Goal: Task Accomplishment & Management: Complete application form

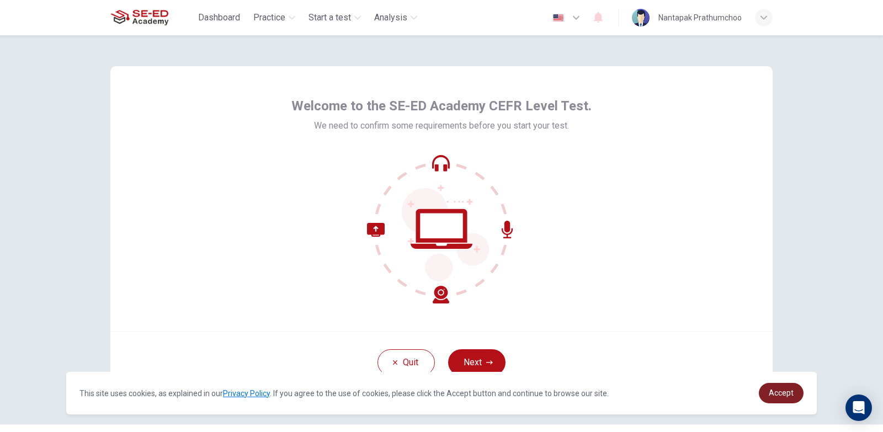
click at [778, 393] on span "Accept" at bounding box center [781, 393] width 25 height 9
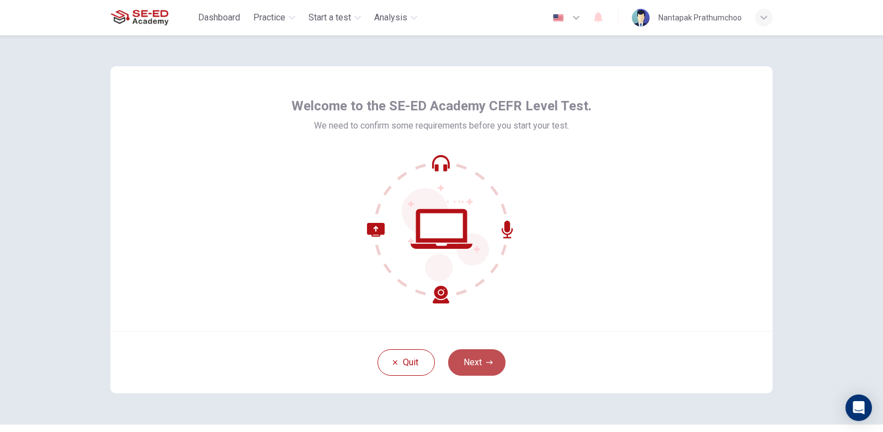
click at [490, 355] on button "Next" at bounding box center [476, 362] width 57 height 26
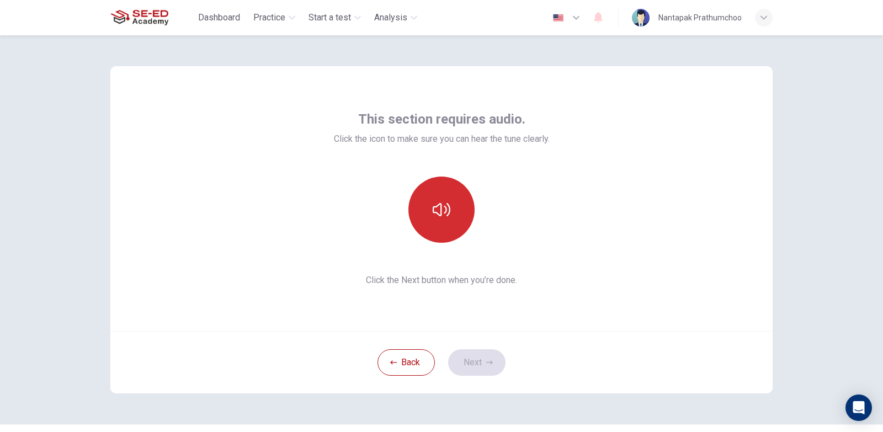
click at [457, 211] on button "button" at bounding box center [442, 210] width 66 height 66
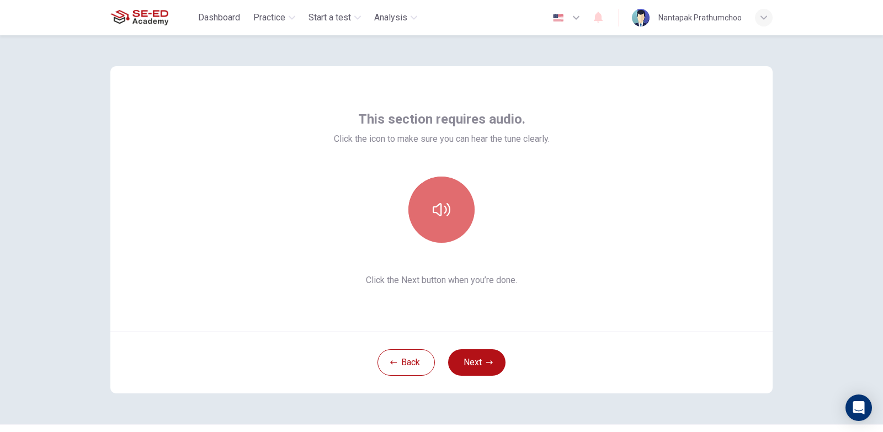
click at [457, 211] on button "button" at bounding box center [442, 210] width 66 height 66
click at [452, 210] on button "button" at bounding box center [442, 210] width 66 height 66
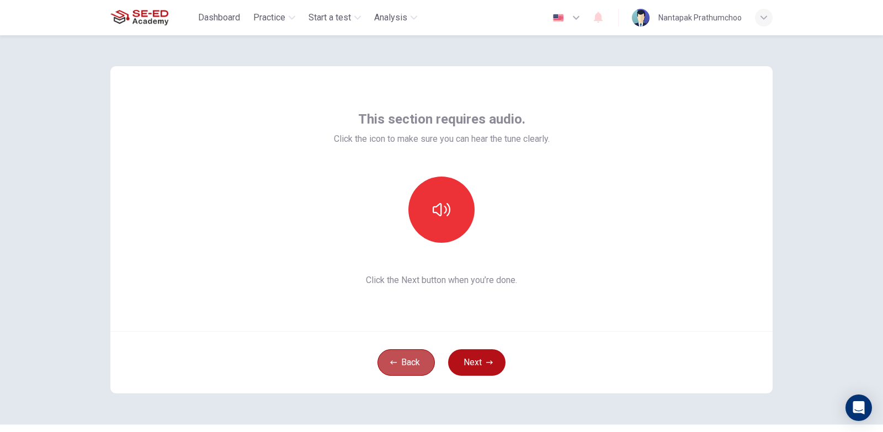
click at [396, 362] on button "Back" at bounding box center [406, 362] width 57 height 26
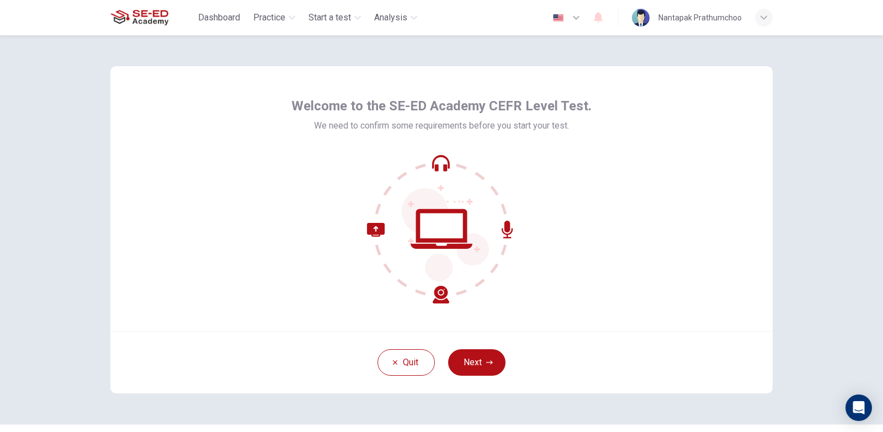
click at [440, 227] on icon at bounding box center [441, 229] width 149 height 149
click at [473, 362] on button "Next" at bounding box center [476, 362] width 57 height 26
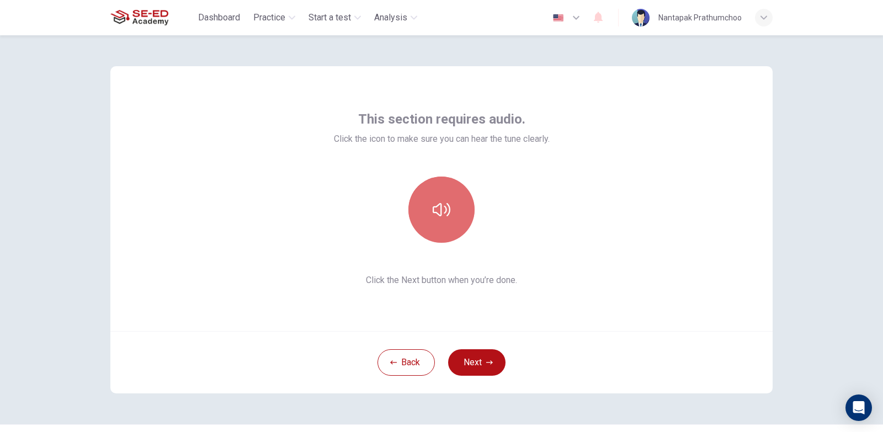
click at [453, 215] on button "button" at bounding box center [442, 210] width 66 height 66
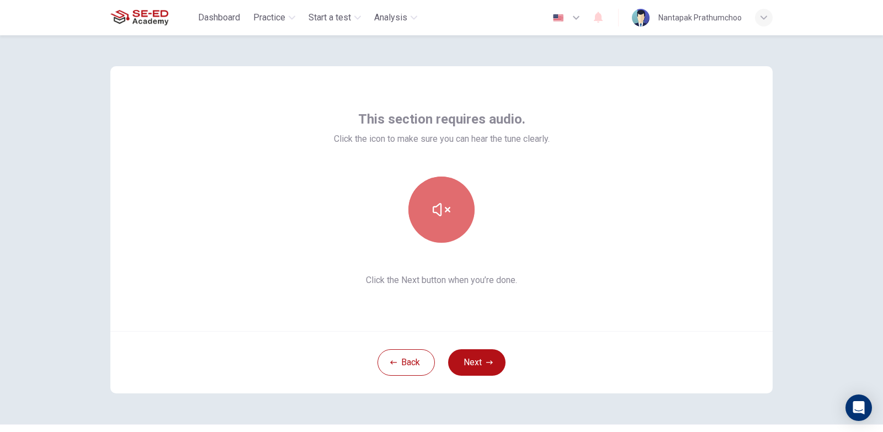
click at [436, 211] on icon "button" at bounding box center [442, 210] width 18 height 18
click at [762, 305] on div "This section requires audio. Click the icon to make sure you can hear the tune …" at bounding box center [441, 198] width 662 height 265
click at [436, 210] on icon "button" at bounding box center [442, 210] width 18 height 18
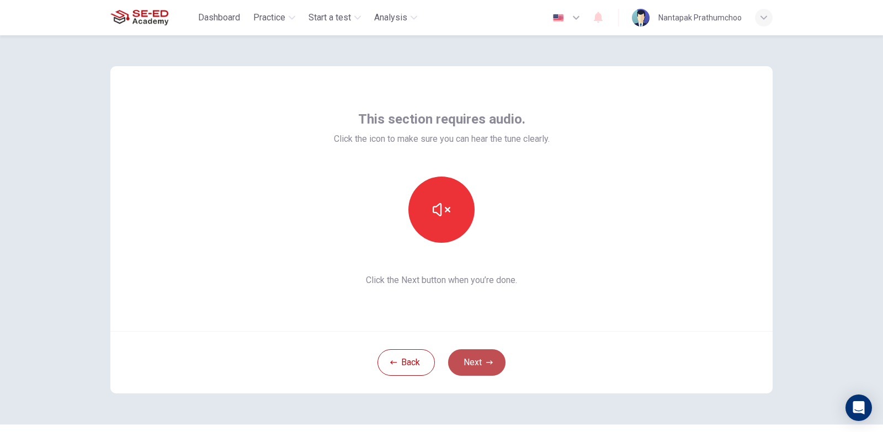
click at [499, 363] on button "Next" at bounding box center [476, 362] width 57 height 26
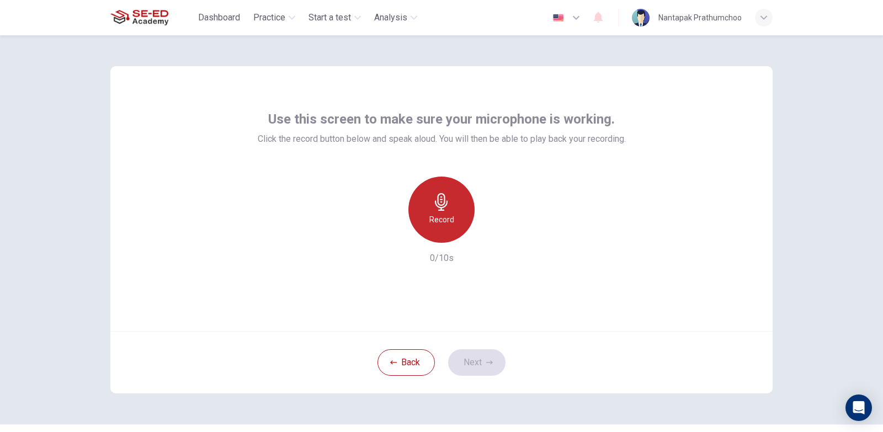
drag, startPoint x: 452, startPoint y: 221, endPoint x: 434, endPoint y: 203, distance: 25.4
click at [434, 203] on div "Record" at bounding box center [442, 210] width 66 height 66
click at [435, 202] on icon "button" at bounding box center [441, 202] width 13 height 18
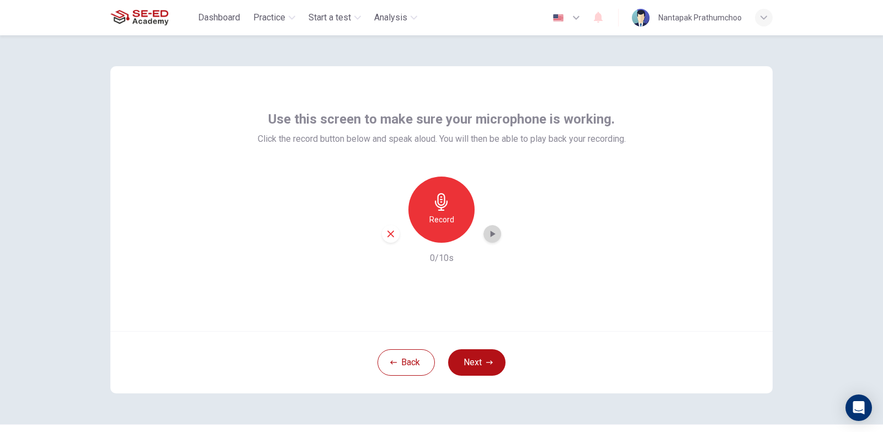
click at [489, 230] on icon "button" at bounding box center [492, 234] width 11 height 11
click at [444, 211] on div "Record" at bounding box center [442, 210] width 66 height 66
click at [444, 211] on div "Stop" at bounding box center [442, 210] width 66 height 66
click at [492, 236] on icon "button" at bounding box center [492, 234] width 11 height 11
click at [453, 218] on div "Record" at bounding box center [442, 210] width 66 height 66
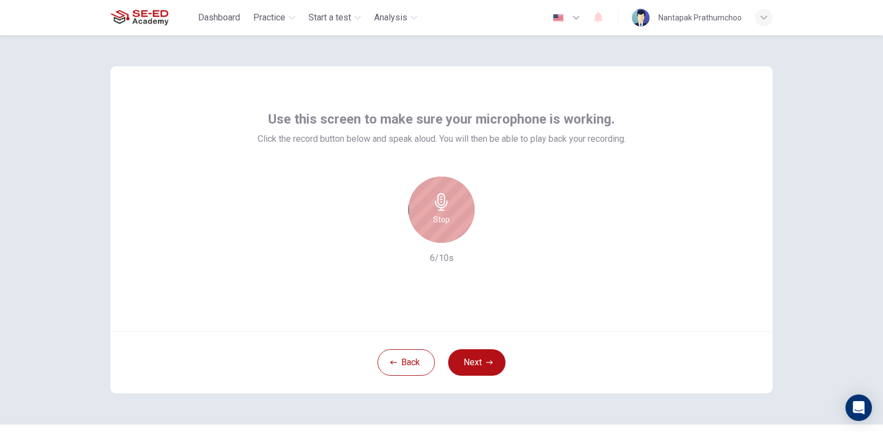
click at [453, 222] on div "Stop" at bounding box center [442, 210] width 66 height 66
click at [484, 232] on div "button" at bounding box center [493, 234] width 18 height 18
click at [703, 336] on div "Back Next" at bounding box center [441, 362] width 662 height 62
click at [494, 237] on icon "button" at bounding box center [492, 234] width 11 height 11
click at [427, 235] on div "Record" at bounding box center [442, 210] width 66 height 66
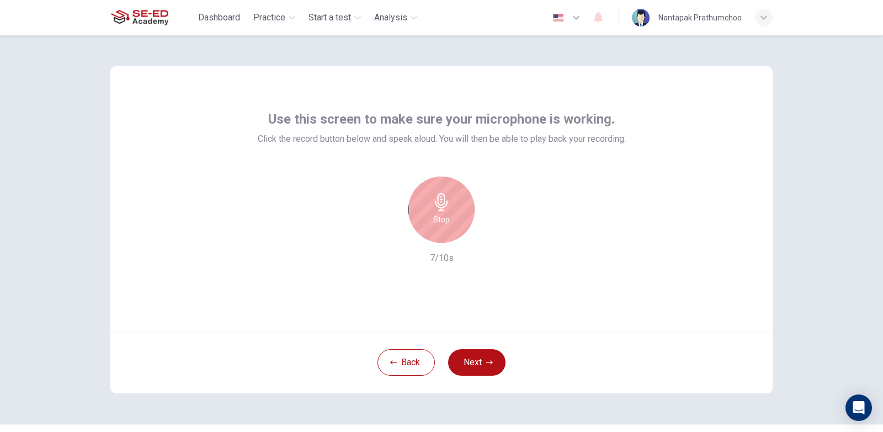
click at [441, 211] on div "Stop" at bounding box center [442, 210] width 66 height 66
click at [493, 232] on icon "button" at bounding box center [492, 234] width 11 height 11
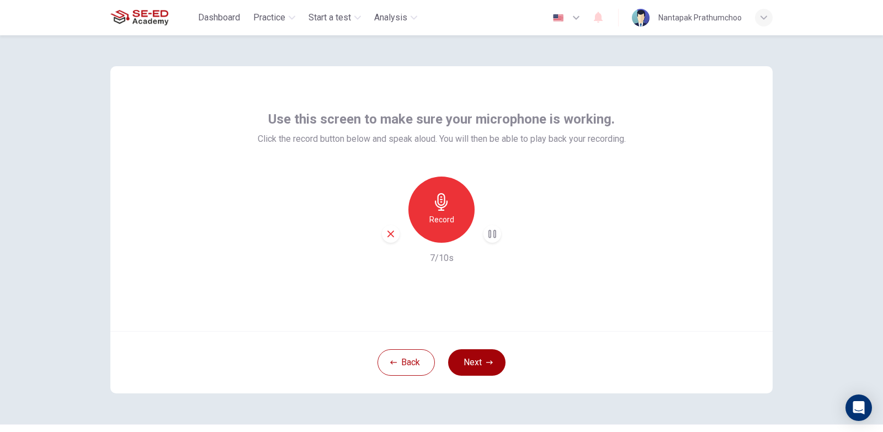
click at [494, 359] on button "Next" at bounding box center [476, 362] width 57 height 26
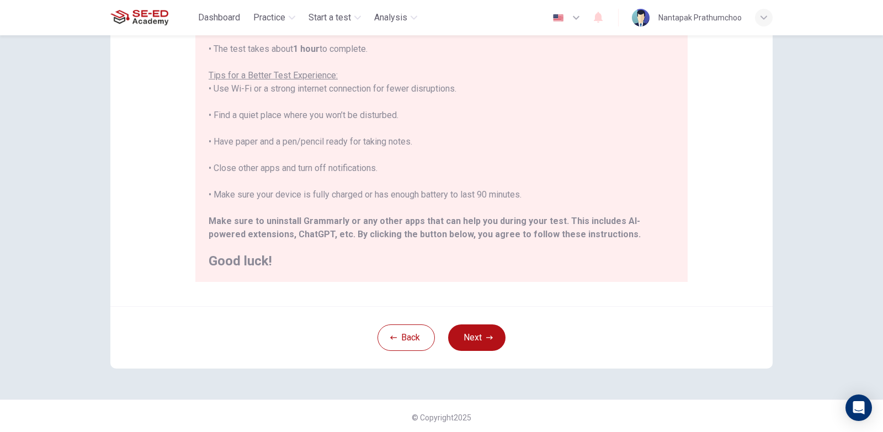
scroll to position [182, 0]
click at [469, 338] on button "Next" at bounding box center [476, 335] width 57 height 26
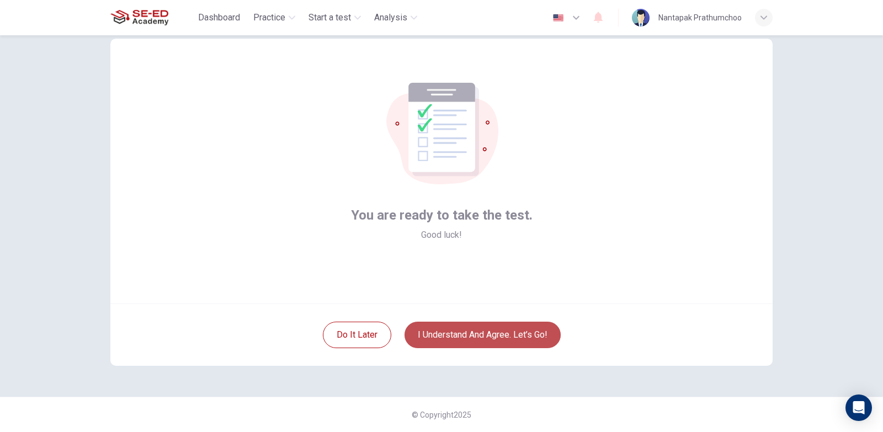
click at [462, 337] on button "I understand and agree. Let’s go!" at bounding box center [483, 335] width 156 height 26
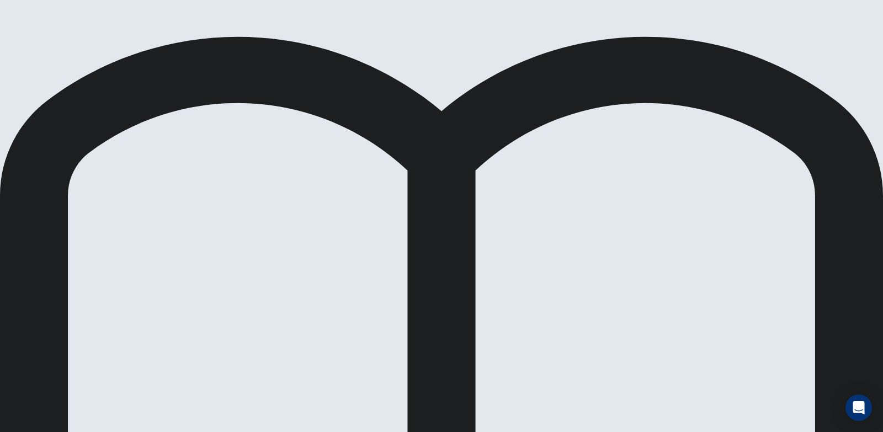
scroll to position [176, 0]
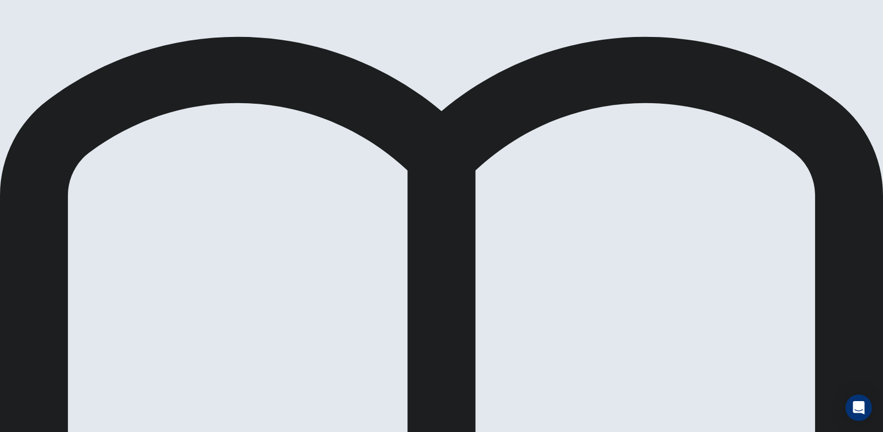
scroll to position [0, 0]
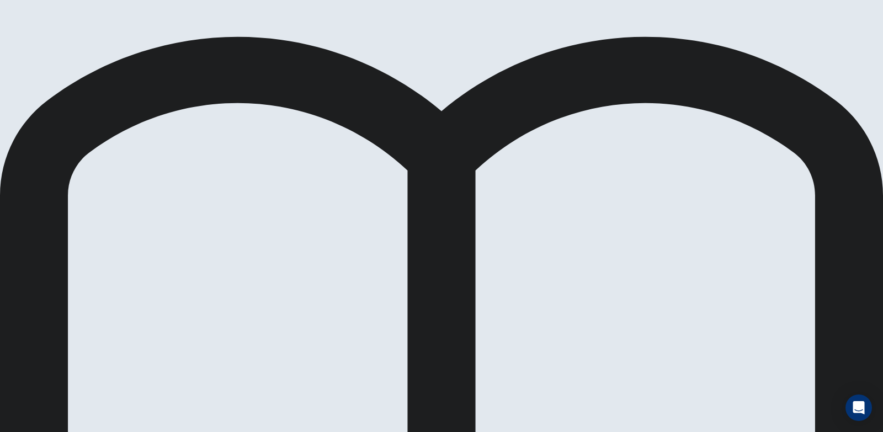
drag, startPoint x: 471, startPoint y: 148, endPoint x: 473, endPoint y: 222, distance: 74.0
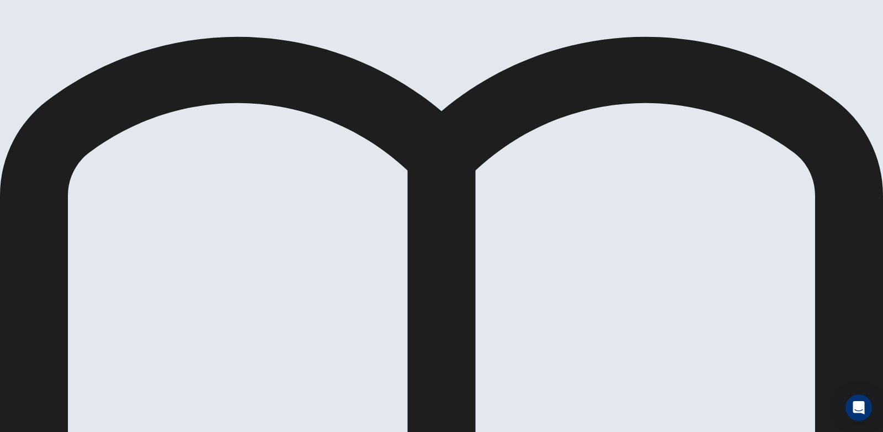
scroll to position [11, 0]
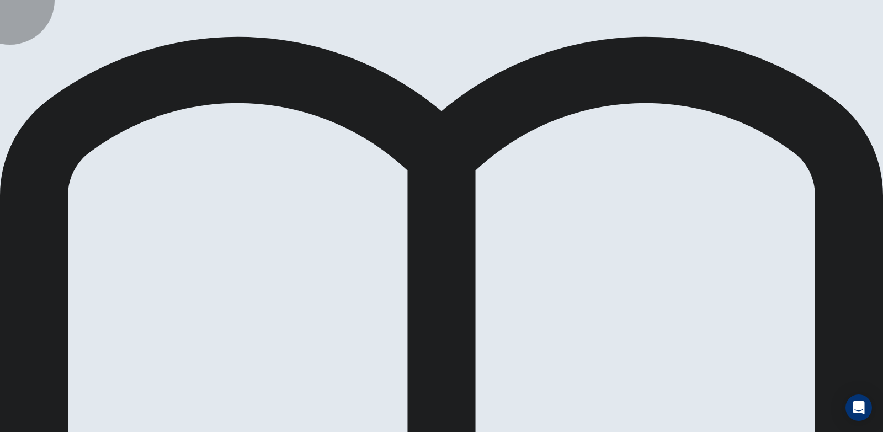
drag, startPoint x: 268, startPoint y: 227, endPoint x: 269, endPoint y: 219, distance: 9.0
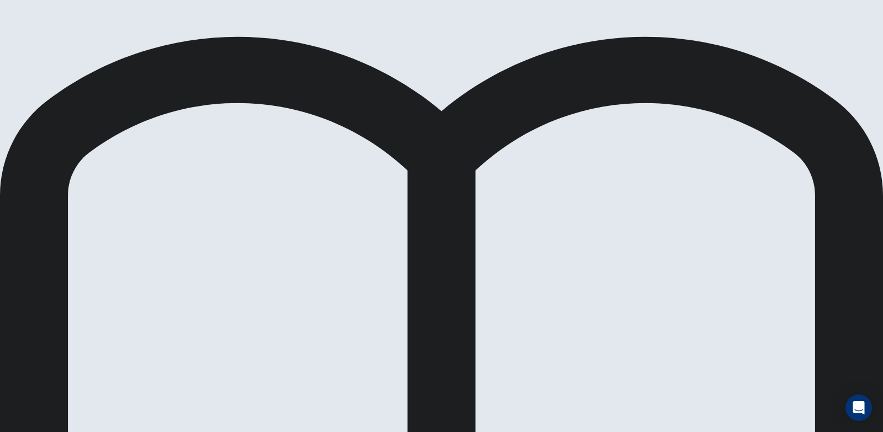
drag, startPoint x: 472, startPoint y: 105, endPoint x: 596, endPoint y: 192, distance: 151.0
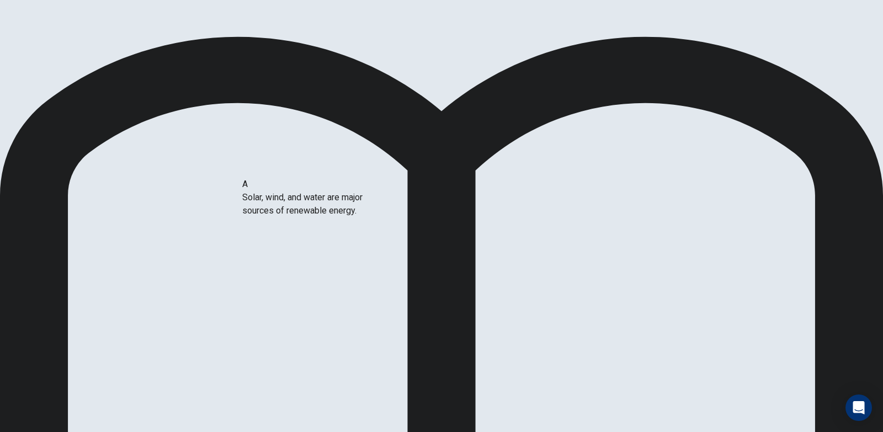
drag, startPoint x: 229, startPoint y: 207, endPoint x: 346, endPoint y: 204, distance: 117.1
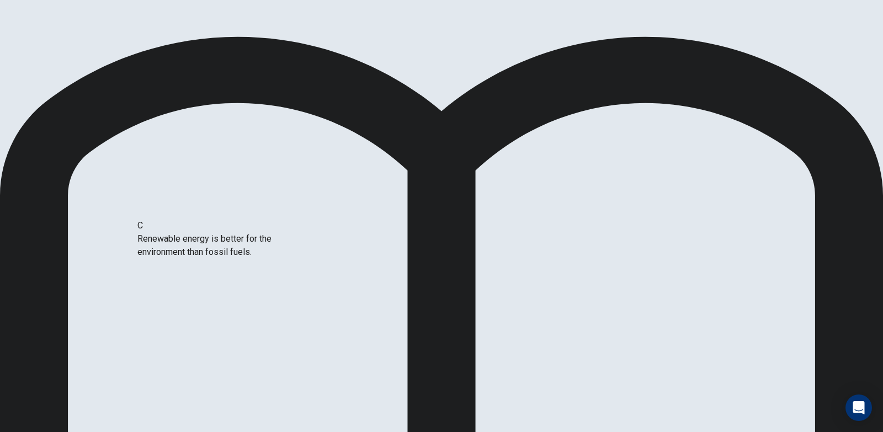
drag, startPoint x: 259, startPoint y: 258, endPoint x: 231, endPoint y: 236, distance: 35.8
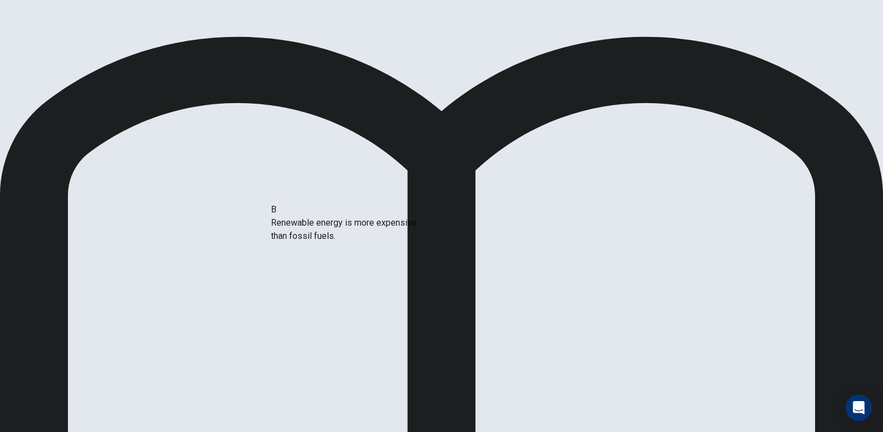
drag, startPoint x: 211, startPoint y: 214, endPoint x: 360, endPoint y: 234, distance: 149.9
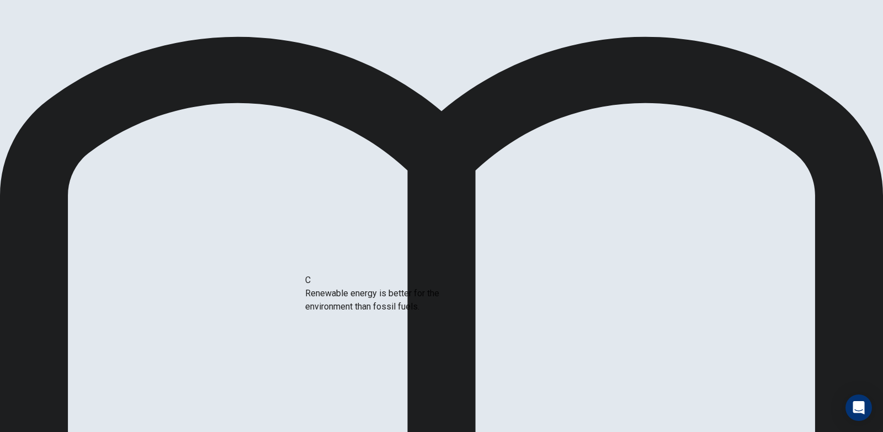
drag, startPoint x: 195, startPoint y: 203, endPoint x: 373, endPoint y: 294, distance: 199.7
drag, startPoint x: 200, startPoint y: 274, endPoint x: 386, endPoint y: 331, distance: 194.5
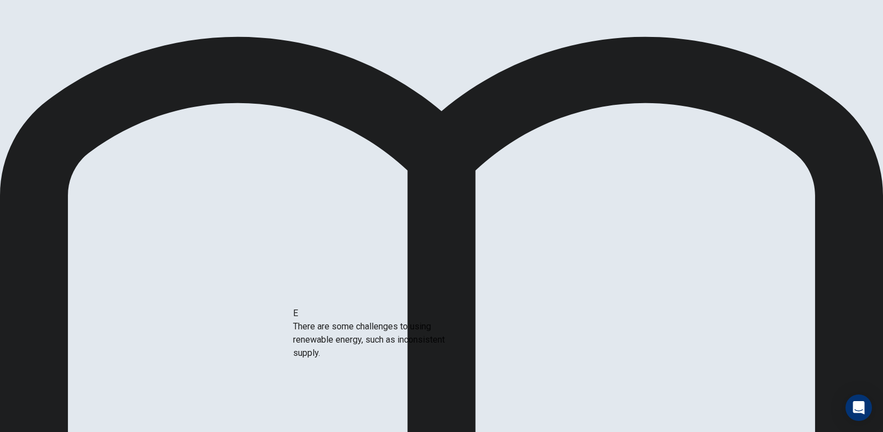
drag, startPoint x: 214, startPoint y: 284, endPoint x: 385, endPoint y: 362, distance: 188.0
drag, startPoint x: 239, startPoint y: 278, endPoint x: 470, endPoint y: 347, distance: 241.6
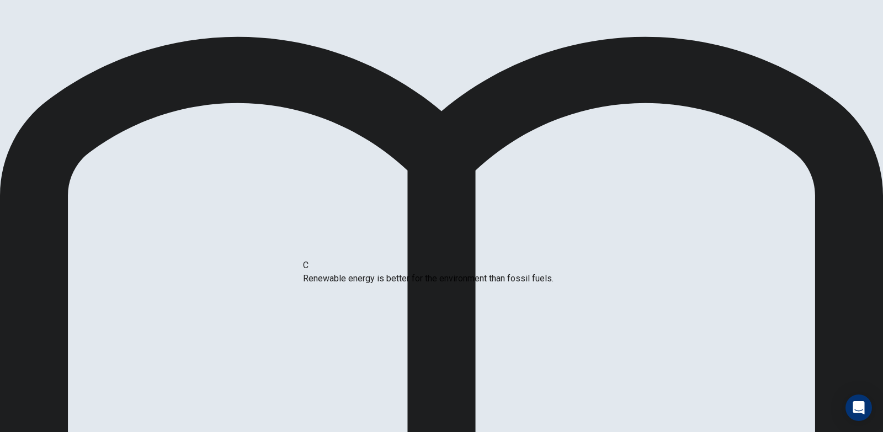
drag, startPoint x: 475, startPoint y: 304, endPoint x: 459, endPoint y: 279, distance: 29.6
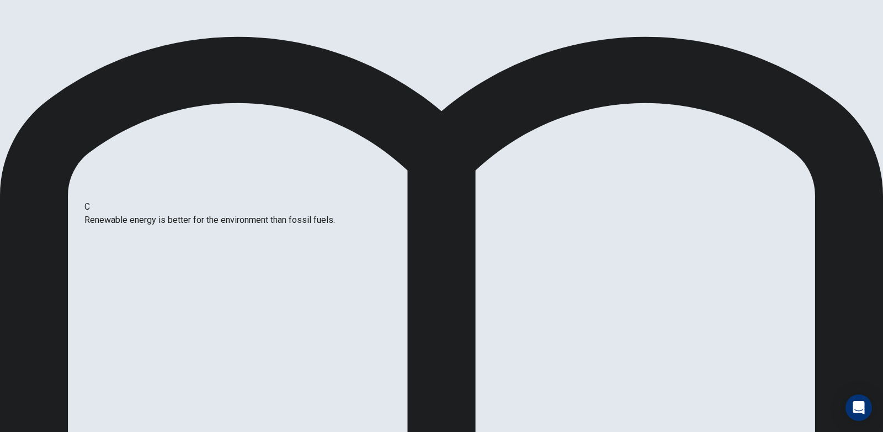
drag, startPoint x: 443, startPoint y: 308, endPoint x: 210, endPoint y: 227, distance: 246.5
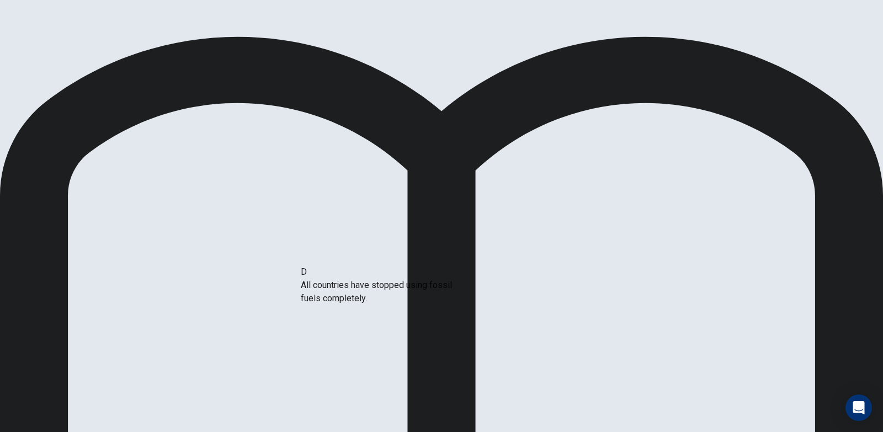
drag, startPoint x: 240, startPoint y: 257, endPoint x: 390, endPoint y: 268, distance: 150.0
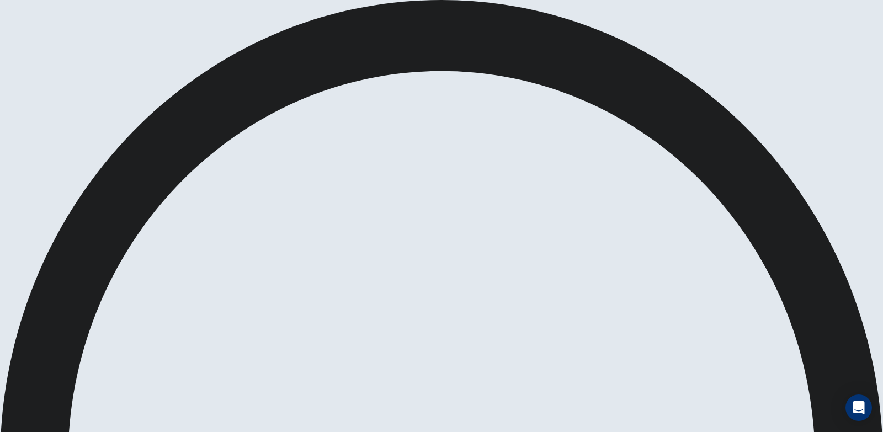
scroll to position [97, 0]
drag, startPoint x: 213, startPoint y: 153, endPoint x: 349, endPoint y: 172, distance: 137.2
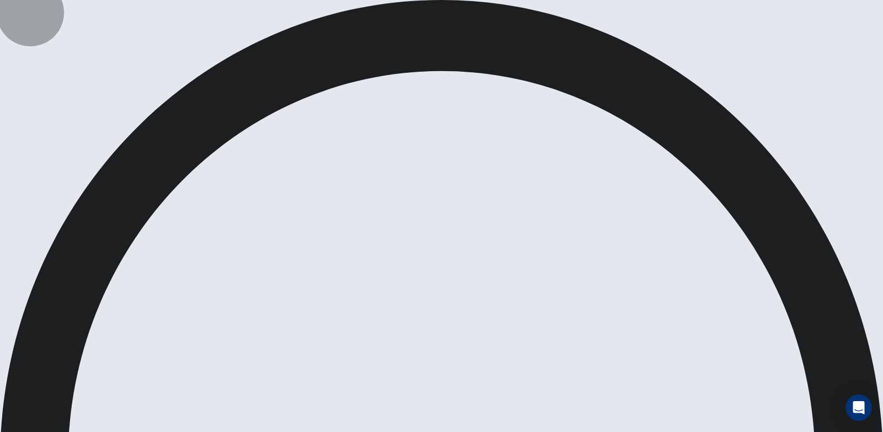
drag, startPoint x: 341, startPoint y: 174, endPoint x: 447, endPoint y: 108, distance: 125.0
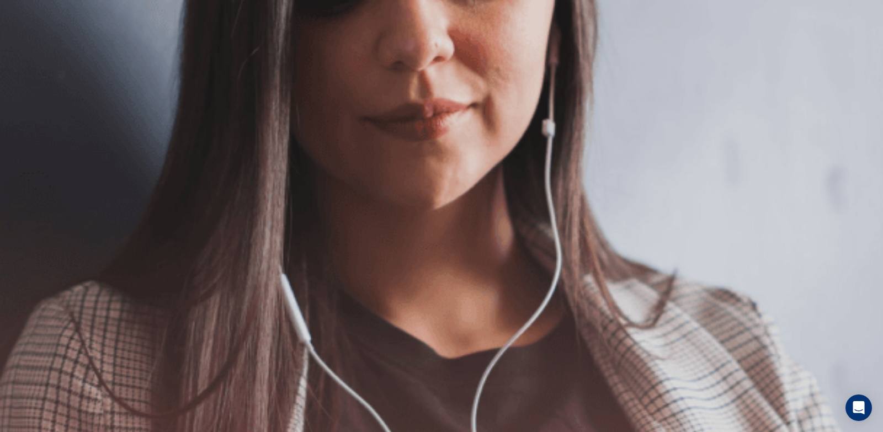
scroll to position [110, 0]
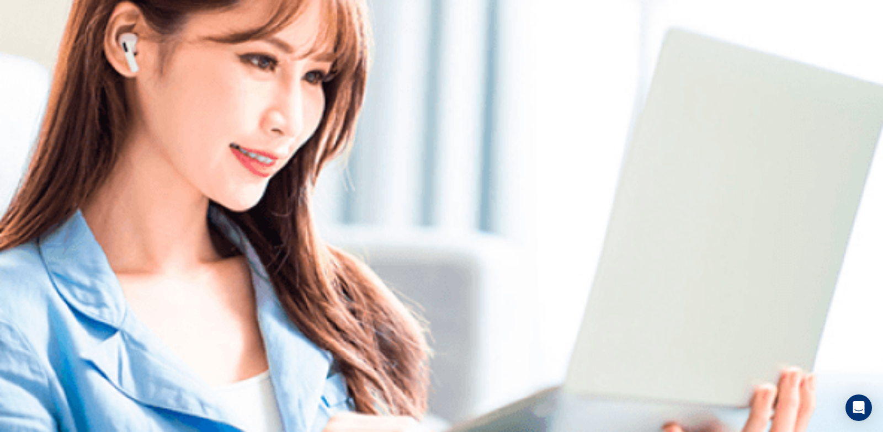
scroll to position [0, 0]
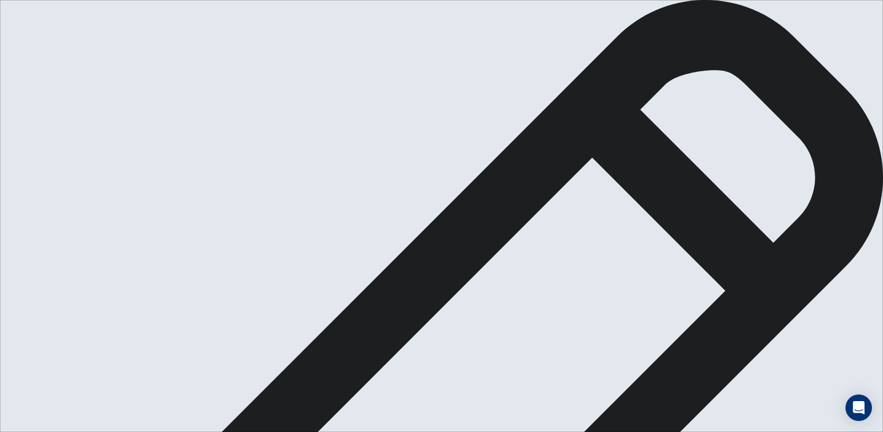
drag, startPoint x: 522, startPoint y: 72, endPoint x: 499, endPoint y: 88, distance: 28.3
type textarea "a good essay is usually about sport or acdemics in school i think academics is …"
